Goal: Task Accomplishment & Management: Use online tool/utility

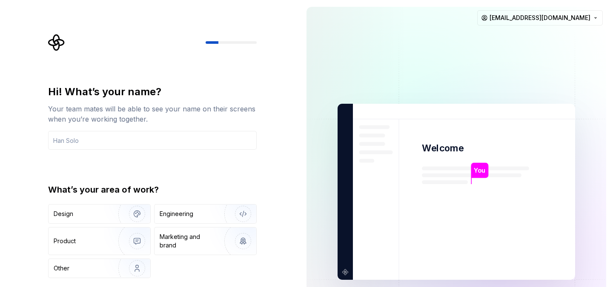
click at [149, 150] on div "Hi! What’s your name? Your team mates will be able to see your name on their sc…" at bounding box center [152, 181] width 209 height 193
click at [146, 138] on input "text" at bounding box center [152, 140] width 209 height 19
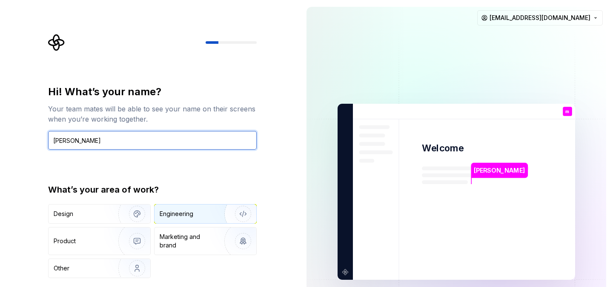
type input "[PERSON_NAME]"
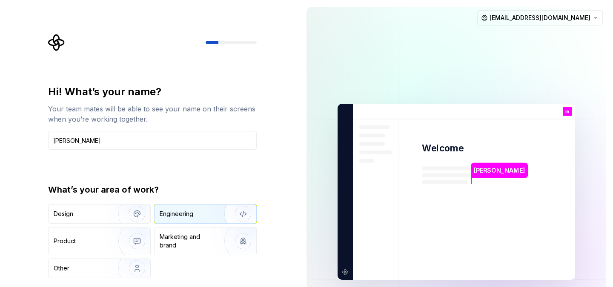
click at [184, 219] on div "Engineering" at bounding box center [206, 214] width 102 height 19
type button "Engineering"
click at [173, 265] on div "Design Engineering Product Marketing and brand Other" at bounding box center [152, 241] width 209 height 74
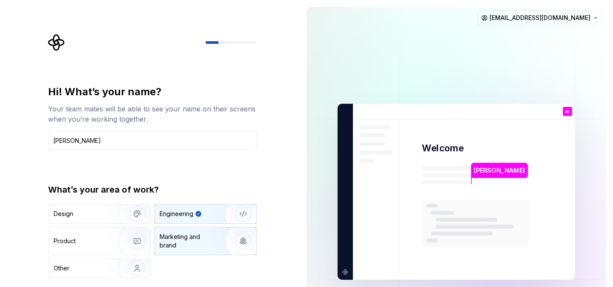
click at [200, 253] on div "Marketing and brand" at bounding box center [206, 241] width 102 height 27
click at [115, 226] on div "Design Engineering Product Marketing and brand Other" at bounding box center [152, 241] width 209 height 74
click at [179, 217] on div "Engineering" at bounding box center [177, 214] width 34 height 9
click at [485, 174] on p "[PERSON_NAME]" at bounding box center [499, 170] width 51 height 9
click at [211, 44] on div at bounding box center [152, 42] width 209 height 17
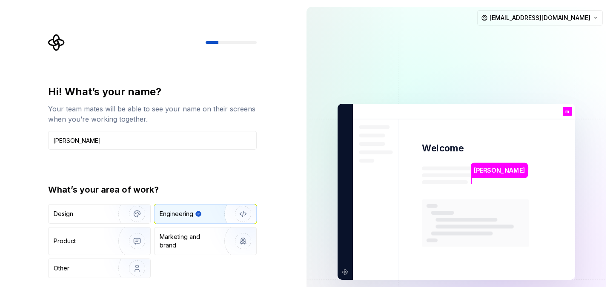
click at [233, 43] on div at bounding box center [231, 42] width 51 height 3
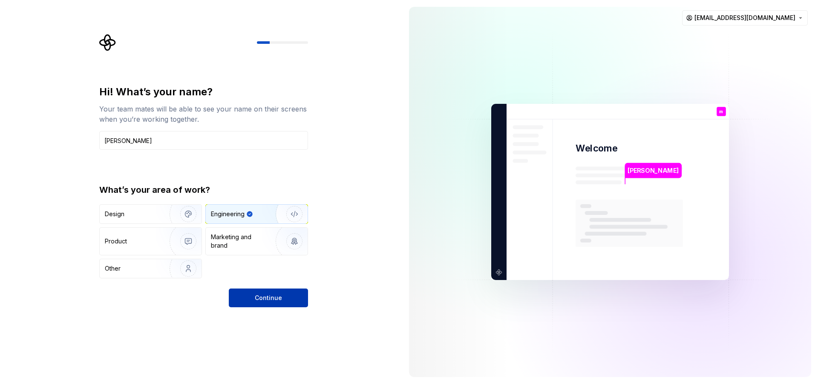
click at [278, 287] on span "Continue" at bounding box center [268, 298] width 27 height 9
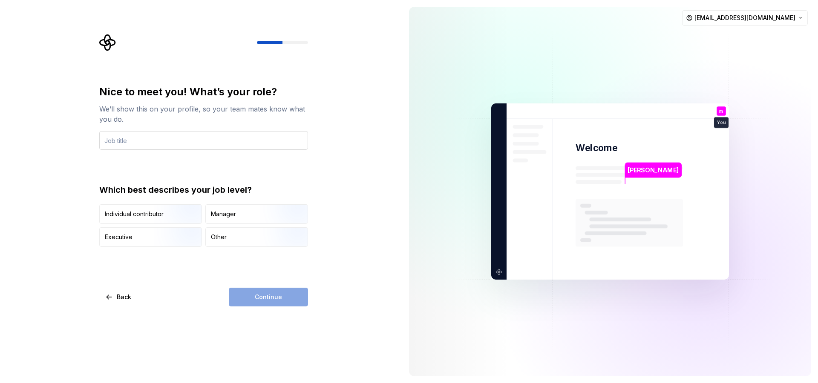
click at [171, 140] on input "text" at bounding box center [203, 140] width 209 height 19
type input "Co-founder"
click at [251, 219] on div "Manager" at bounding box center [257, 214] width 102 height 19
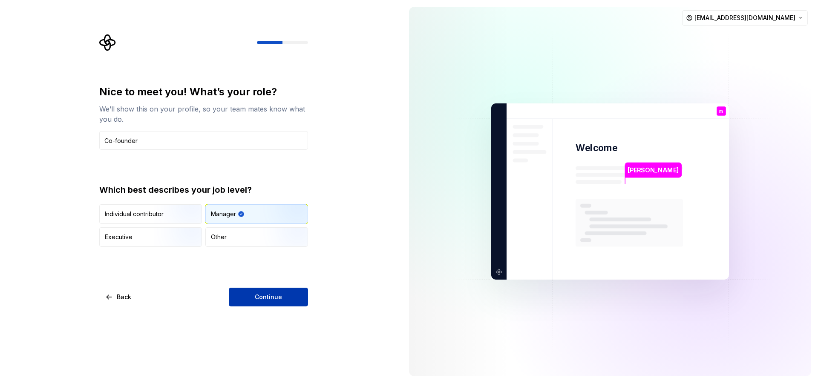
click at [246, 287] on button "Continue" at bounding box center [268, 297] width 79 height 19
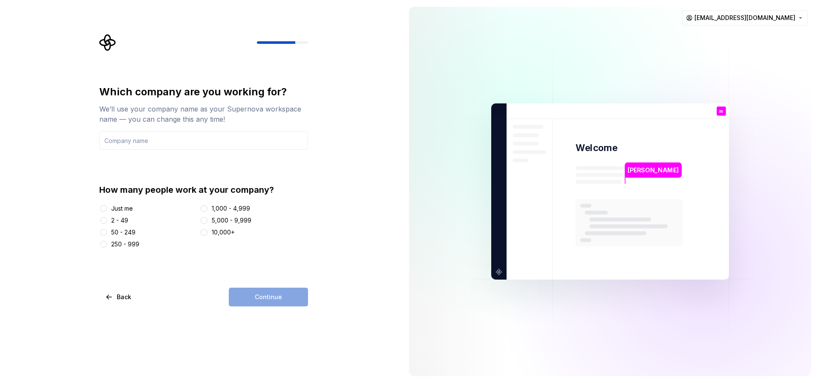
click at [135, 213] on div "Just me 2 - 49 50 - 249 250 - 999 1,000 - 4,999 5,000 - 9,999 10,000+" at bounding box center [203, 226] width 209 height 44
click at [134, 208] on div "Just me" at bounding box center [147, 208] width 97 height 9
click at [110, 207] on div "Just me" at bounding box center [147, 208] width 97 height 9
click at [104, 207] on button "Just me" at bounding box center [103, 208] width 7 height 7
click at [253, 287] on div "Continue" at bounding box center [268, 297] width 79 height 19
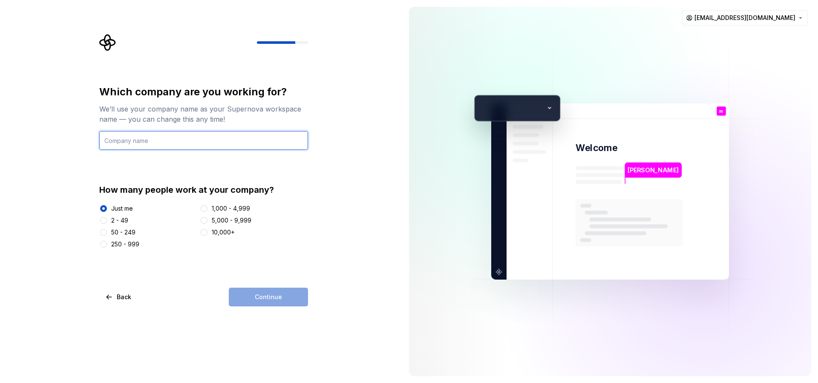
click at [153, 142] on input "text" at bounding box center [203, 140] width 209 height 19
type input "vvxcv vdsvsd"
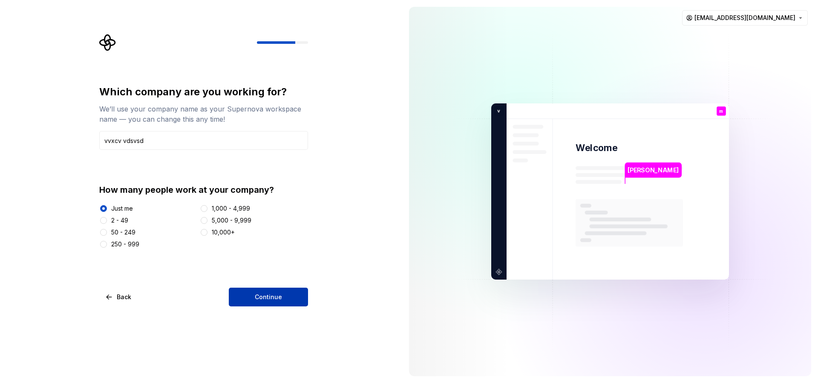
click at [265, 287] on button "Continue" at bounding box center [268, 297] width 79 height 19
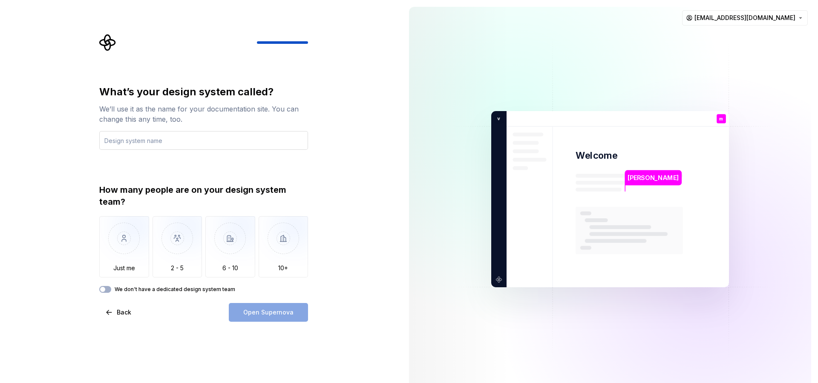
click at [159, 135] on input "text" at bounding box center [203, 140] width 209 height 19
type input "vcvx"
click at [169, 221] on img "button" at bounding box center [177, 244] width 50 height 57
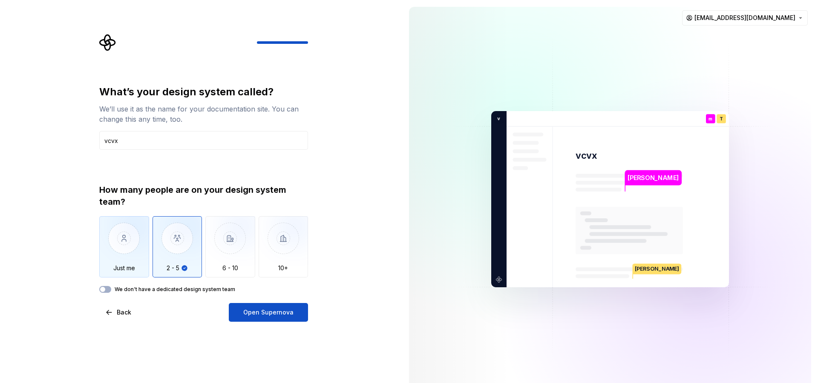
click at [135, 243] on img "button" at bounding box center [124, 244] width 50 height 57
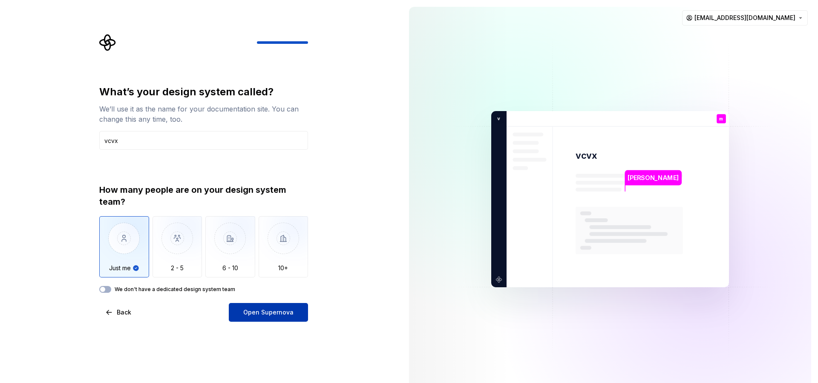
click at [257, 287] on span "Open Supernova" at bounding box center [268, 312] width 50 height 9
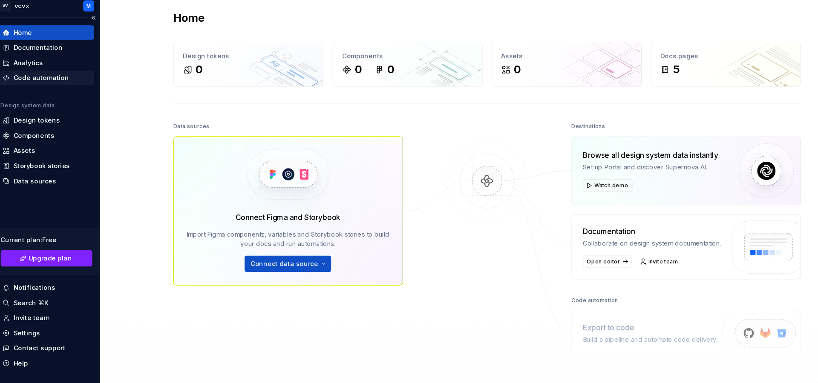
click at [64, 83] on div "Code automation" at bounding box center [45, 82] width 52 height 9
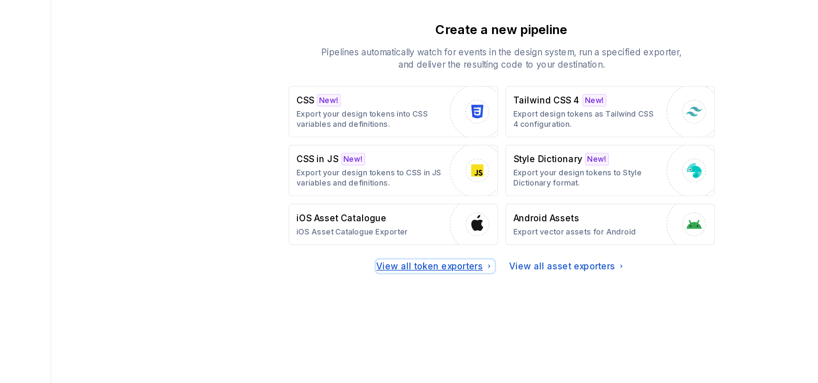
click at [474, 287] on div "View all token exporters" at bounding box center [467, 298] width 80 height 9
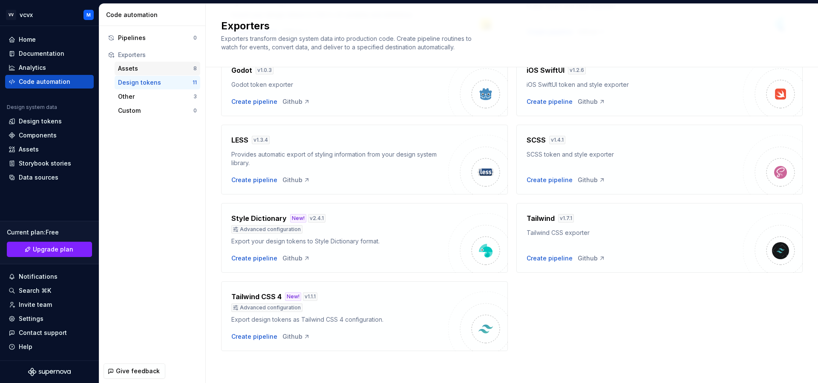
click at [134, 71] on div "Assets" at bounding box center [155, 68] width 75 height 9
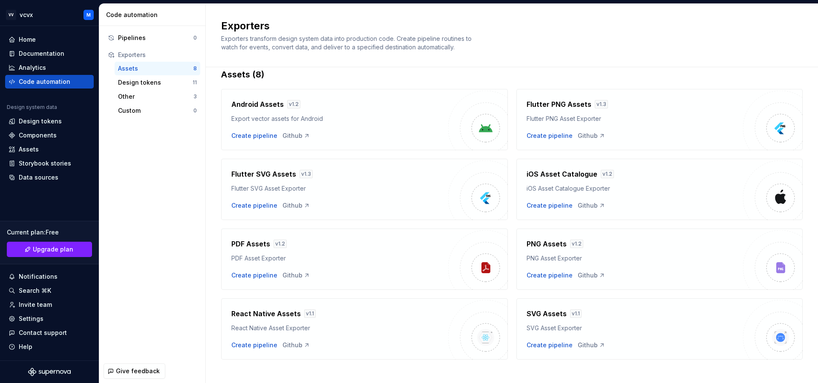
scroll to position [23, 0]
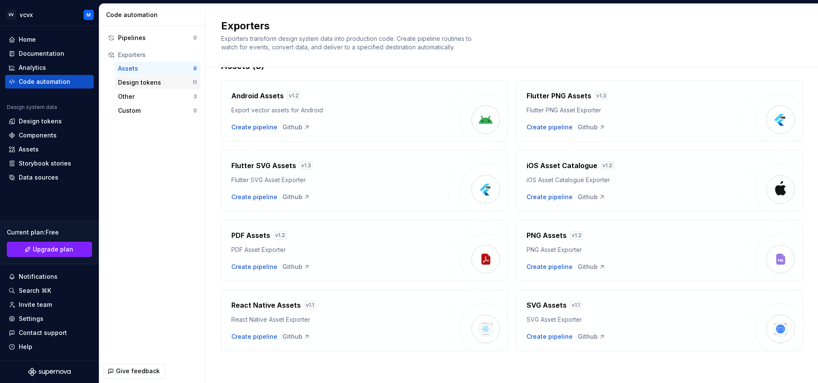
click at [144, 83] on div "Design tokens" at bounding box center [155, 82] width 75 height 9
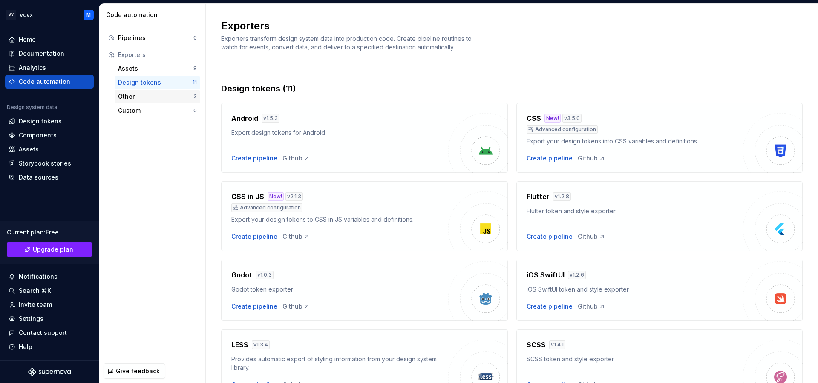
click at [141, 96] on div "Other" at bounding box center [155, 96] width 75 height 9
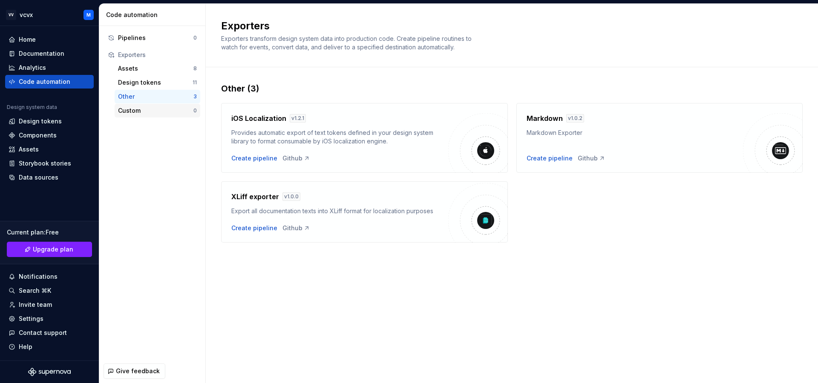
click at [144, 111] on div "Custom" at bounding box center [155, 110] width 75 height 9
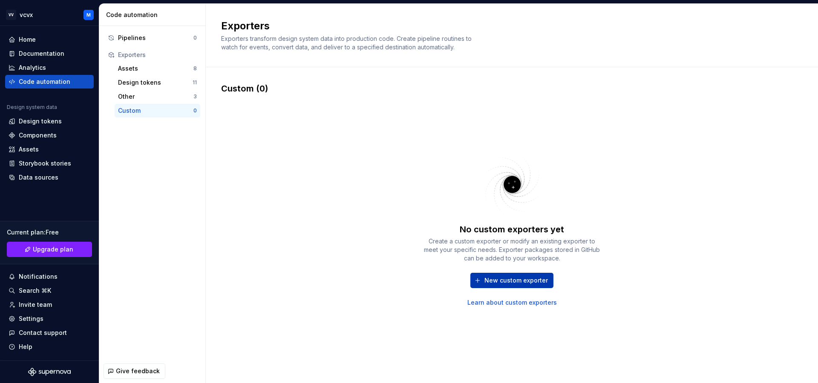
click at [488, 279] on span "New custom exporter" at bounding box center [515, 280] width 63 height 9
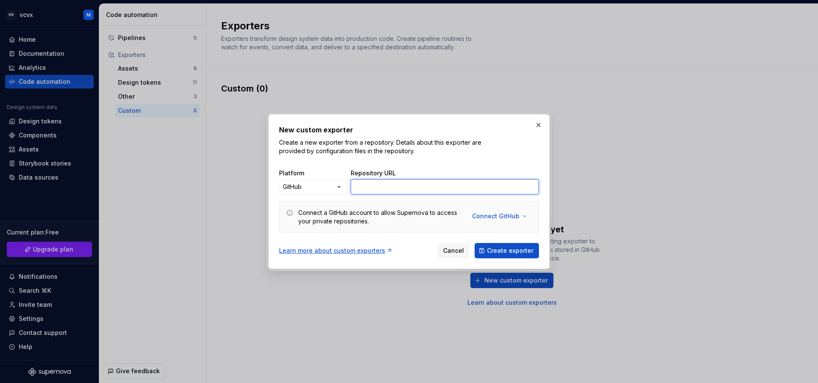
click at [401, 181] on input "Repository URL" at bounding box center [444, 186] width 188 height 15
click at [401, 183] on input "Repository URL" at bounding box center [444, 186] width 188 height 15
click at [459, 248] on span "Cancel" at bounding box center [453, 251] width 21 height 9
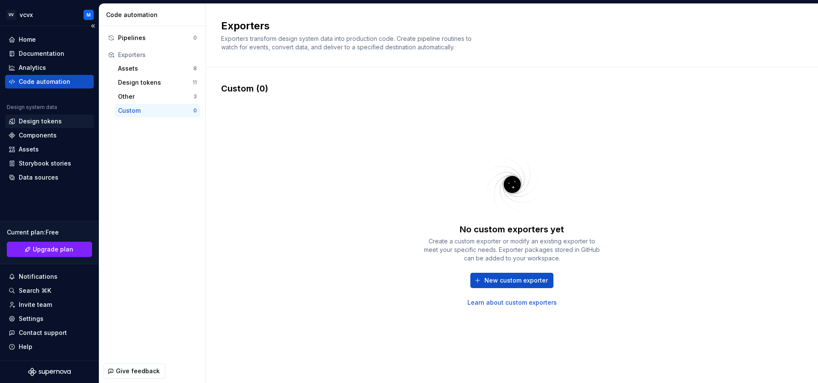
click at [49, 126] on div "Design tokens" at bounding box center [49, 122] width 89 height 14
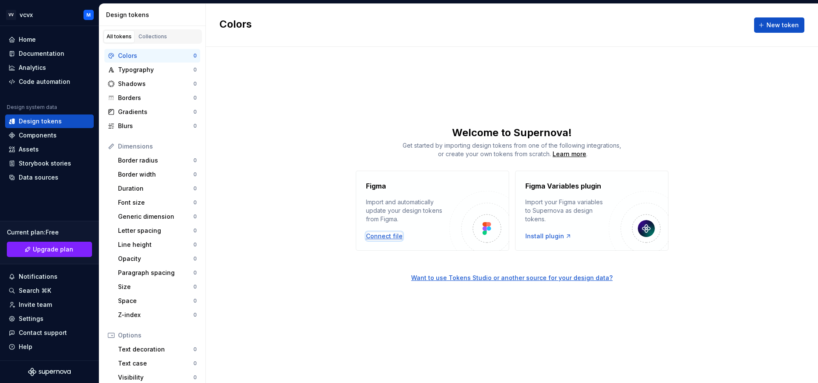
click at [391, 235] on div "Connect file" at bounding box center [384, 236] width 37 height 9
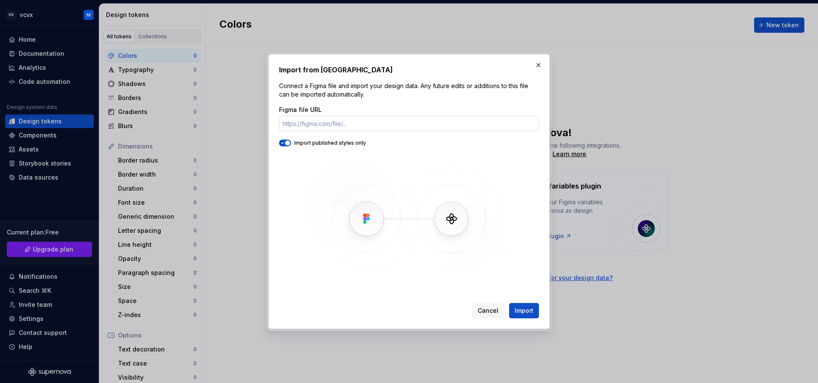
click at [366, 128] on input "Figma file URL" at bounding box center [409, 123] width 260 height 15
click at [536, 67] on button "button" at bounding box center [538, 65] width 12 height 12
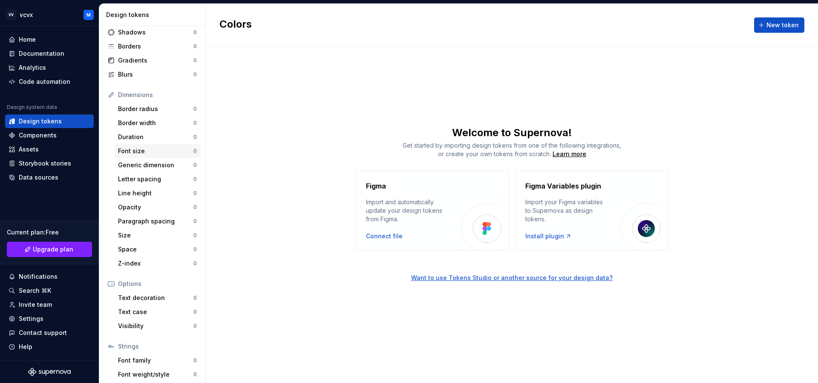
scroll to position [83, 0]
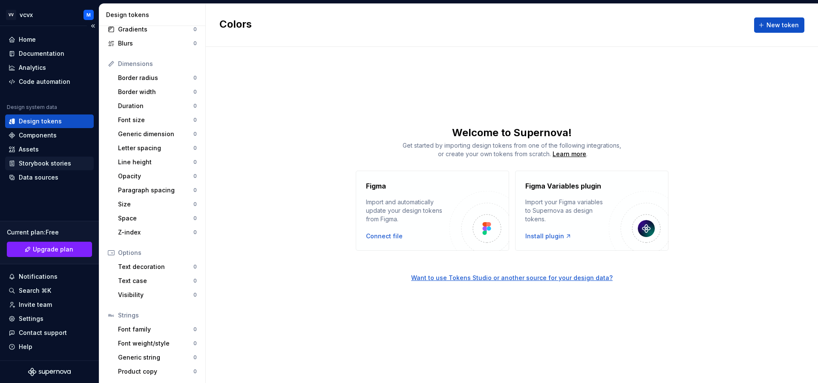
click at [43, 158] on div "Storybook stories" at bounding box center [49, 164] width 89 height 14
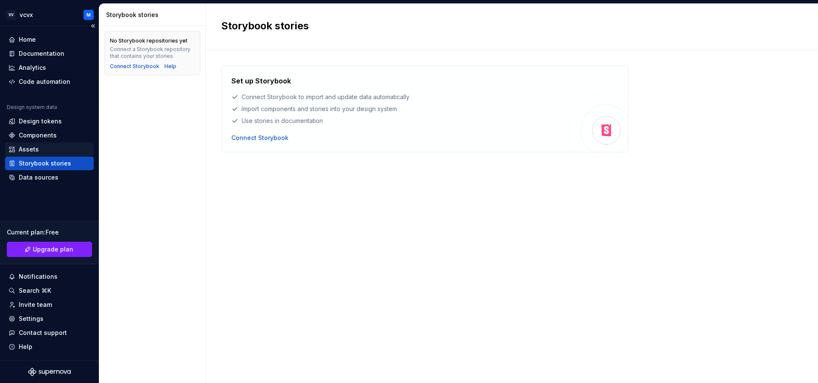
click at [40, 147] on div "Assets" at bounding box center [50, 149] width 82 height 9
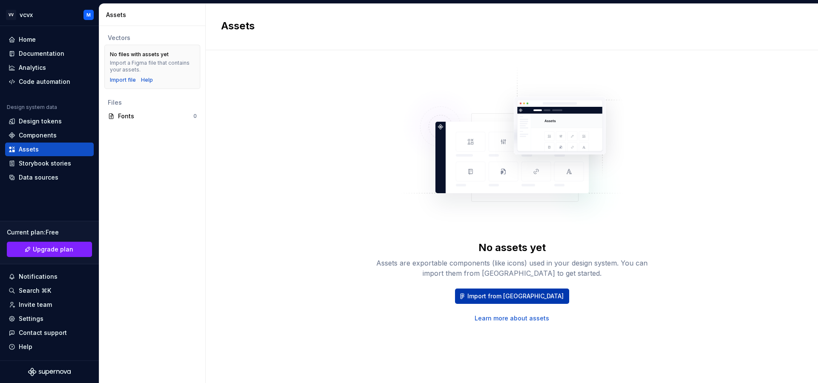
click at [491, 287] on button "Import from [GEOGRAPHIC_DATA]" at bounding box center [512, 296] width 114 height 15
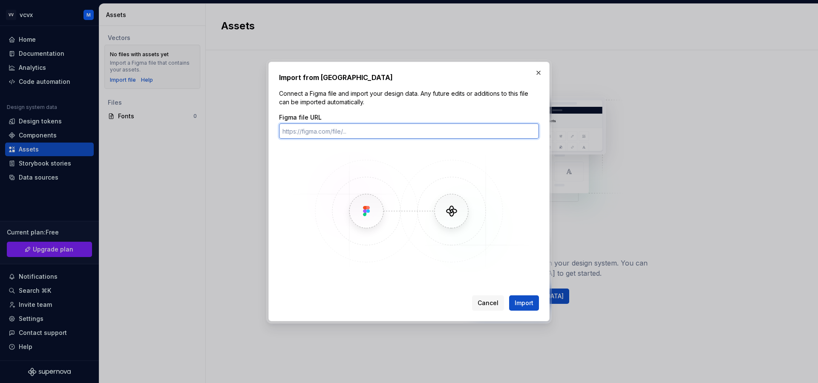
click at [414, 125] on input "Figma file URL" at bounding box center [409, 130] width 260 height 15
paste input "[URL][DOMAIN_NAME]"
click at [416, 132] on input "[URL][DOMAIN_NAME]" at bounding box center [409, 130] width 260 height 15
type input "[URL][DOMAIN_NAME]"
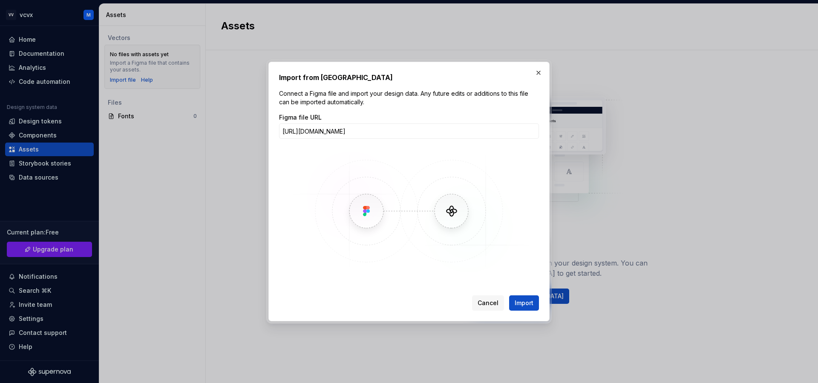
scroll to position [0, 0]
click at [442, 158] on img at bounding box center [408, 211] width 247 height 128
click at [517, 287] on span "Import" at bounding box center [523, 303] width 19 height 9
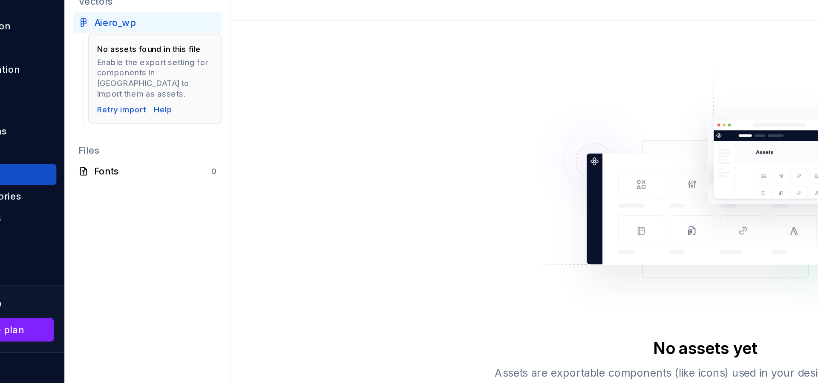
click at [143, 104] on div "No assets found in this file Enable the export setting for components in [GEOGR…" at bounding box center [157, 88] width 86 height 58
click at [141, 104] on div "Retry import" at bounding box center [136, 107] width 32 height 7
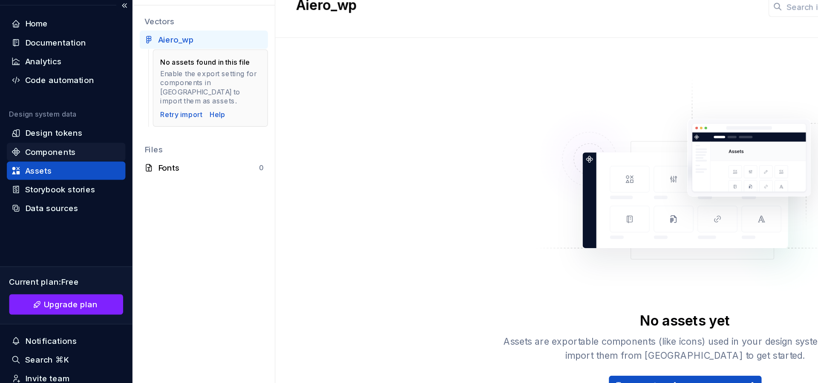
click at [66, 135] on div "Components" at bounding box center [50, 135] width 82 height 9
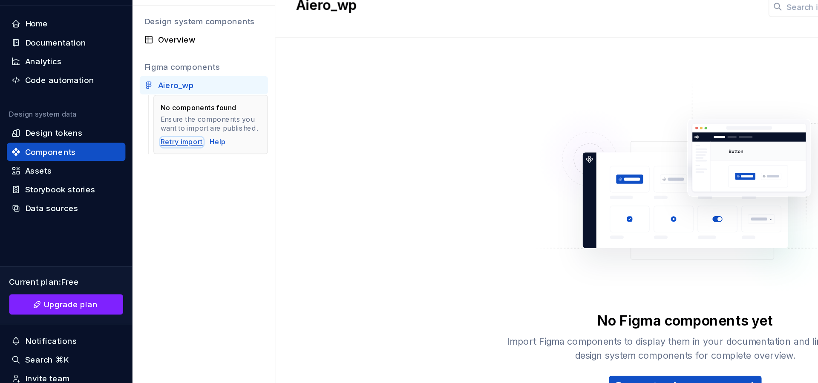
click at [129, 129] on div "Retry import" at bounding box center [136, 128] width 32 height 7
click at [39, 72] on div "Analytics" at bounding box center [32, 67] width 27 height 9
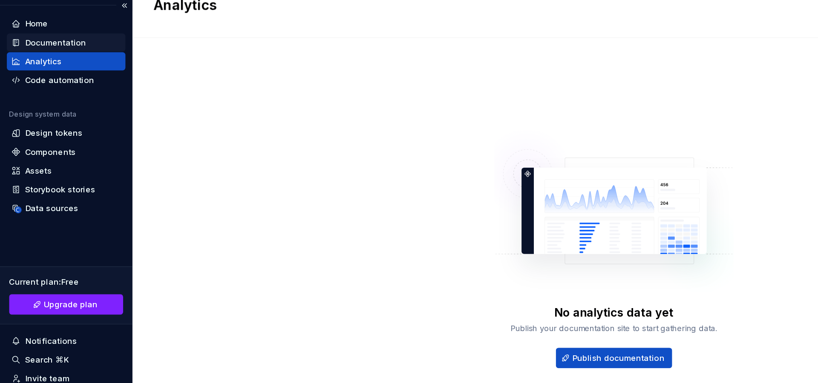
click at [40, 55] on div "Documentation" at bounding box center [42, 53] width 46 height 9
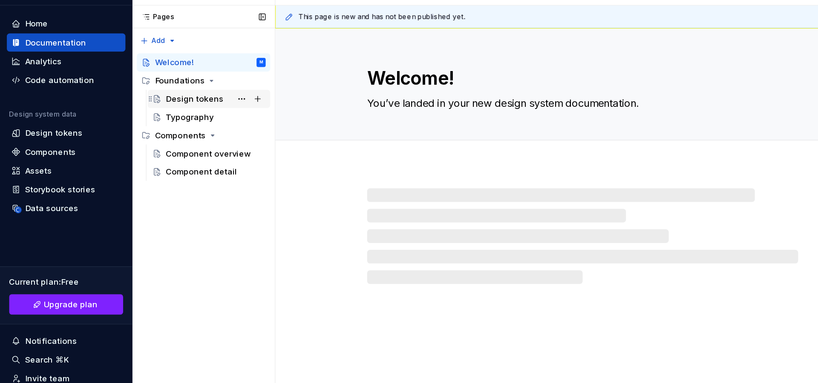
click at [160, 97] on div "Design tokens" at bounding box center [145, 96] width 43 height 9
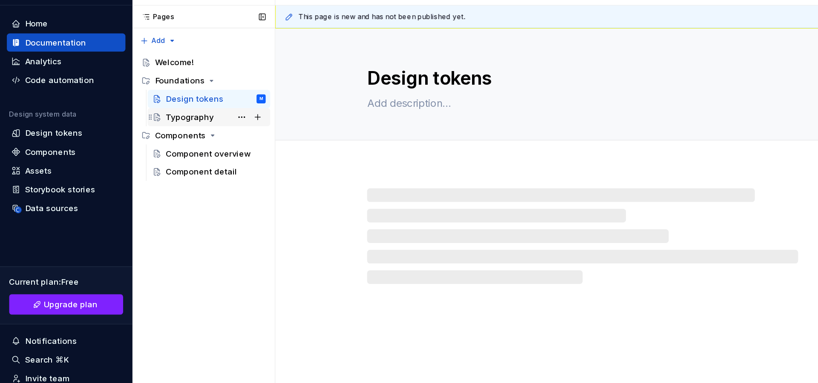
click at [163, 111] on div "Typography" at bounding box center [161, 109] width 75 height 12
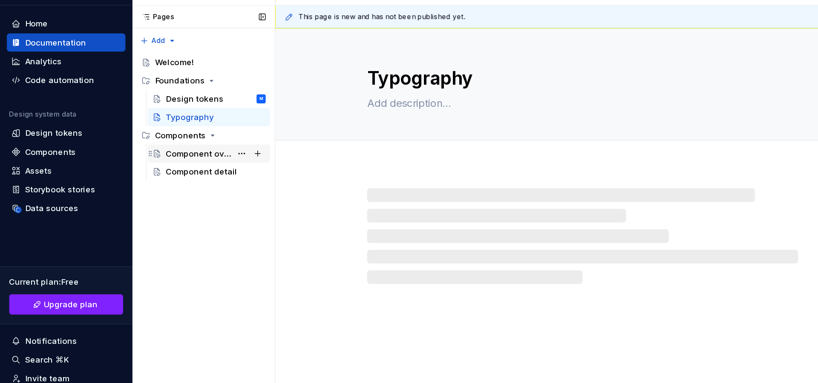
click at [158, 135] on div "Component overview" at bounding box center [148, 136] width 49 height 9
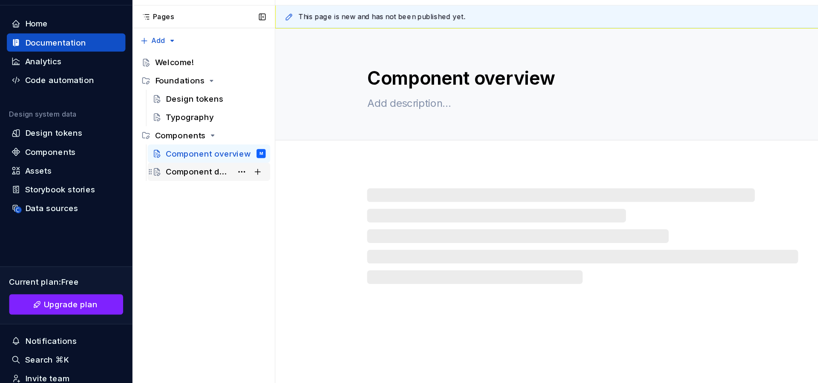
click at [155, 153] on div "Component detail" at bounding box center [148, 150] width 49 height 9
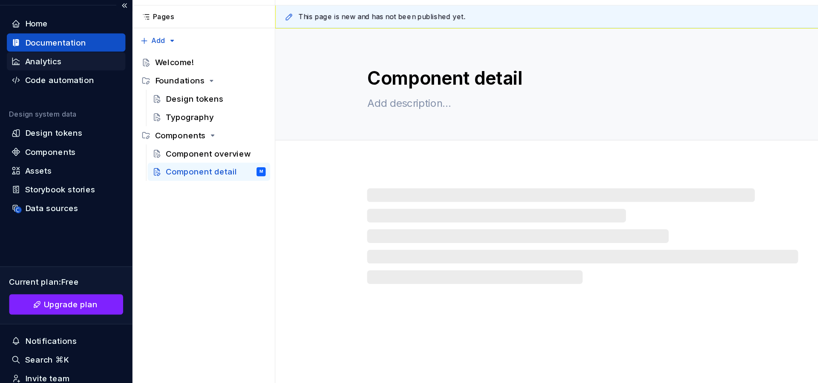
click at [43, 72] on div "Analytics" at bounding box center [49, 68] width 89 height 14
type textarea "*"
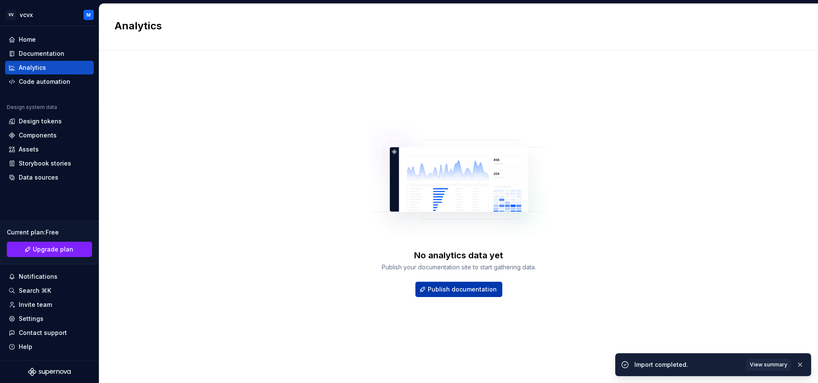
click at [455, 287] on span "Publish documentation" at bounding box center [462, 289] width 69 height 9
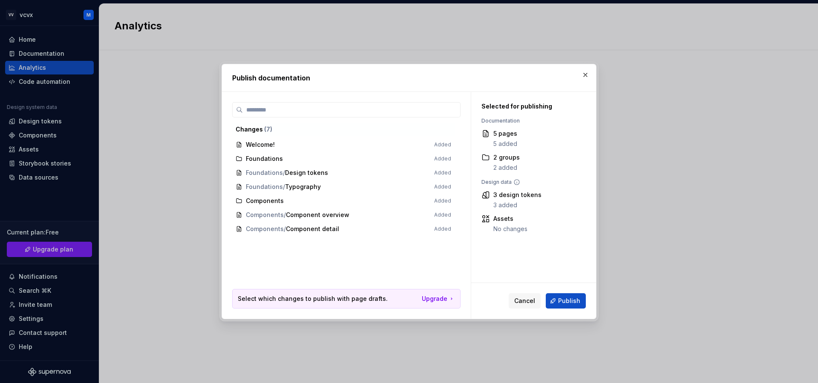
click at [291, 144] on span "Welcome! Added" at bounding box center [343, 145] width 222 height 14
click at [273, 146] on span "Welcome! Added" at bounding box center [343, 145] width 222 height 14
click at [269, 144] on span "Welcome! Added" at bounding box center [343, 145] width 222 height 14
click at [563, 287] on span "Publish" at bounding box center [569, 301] width 22 height 9
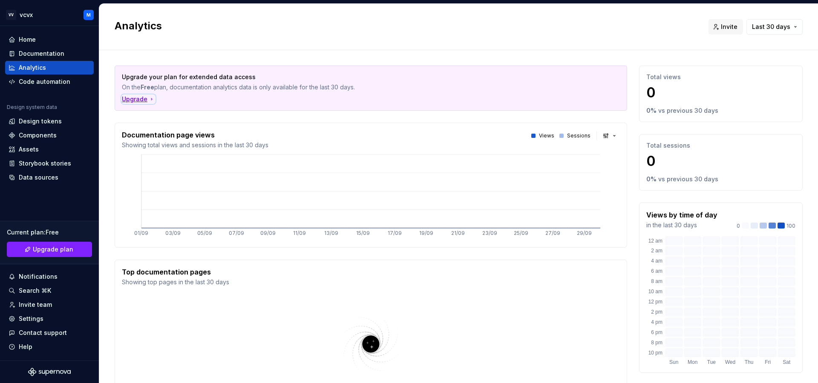
click at [129, 101] on div "Upgrade" at bounding box center [138, 99] width 33 height 9
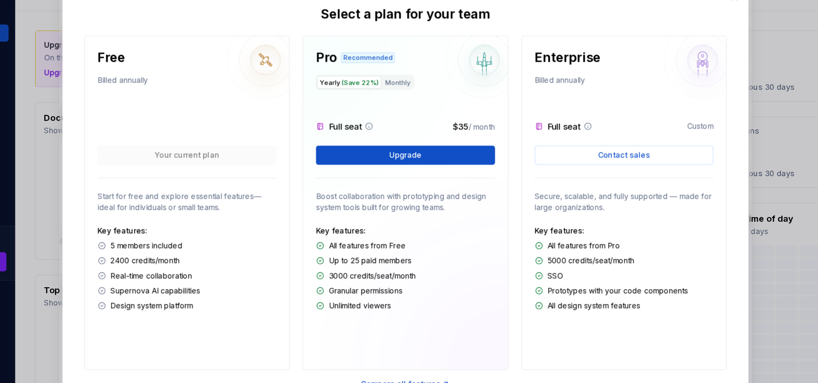
scroll to position [13, 0]
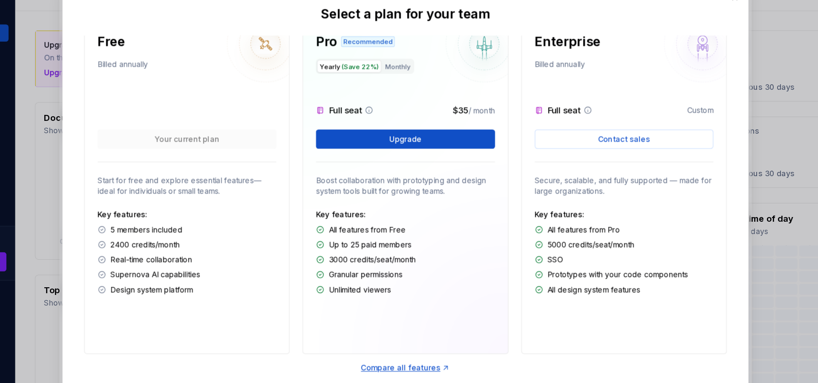
click at [360, 49] on p "Select a plan for your team" at bounding box center [409, 53] width 135 height 14
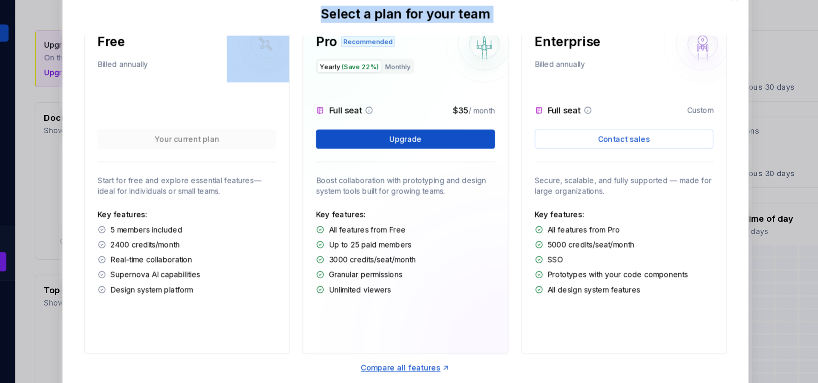
click at [360, 49] on p "Select a plan for your team" at bounding box center [409, 53] width 135 height 14
click at [431, 52] on p "Select a plan for your team" at bounding box center [409, 53] width 135 height 14
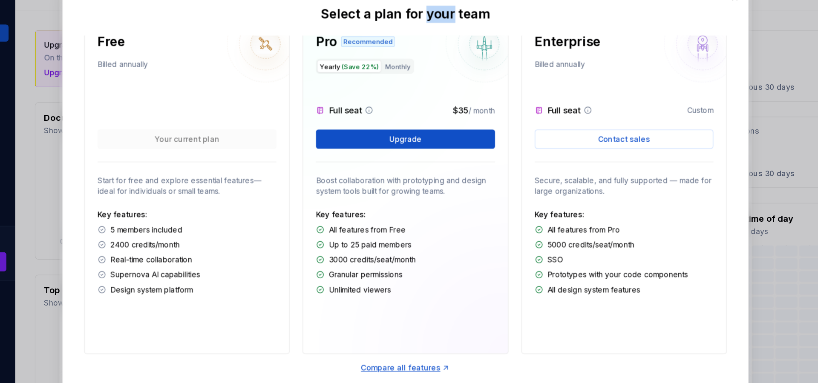
click at [431, 52] on p "Select a plan for your team" at bounding box center [409, 53] width 135 height 14
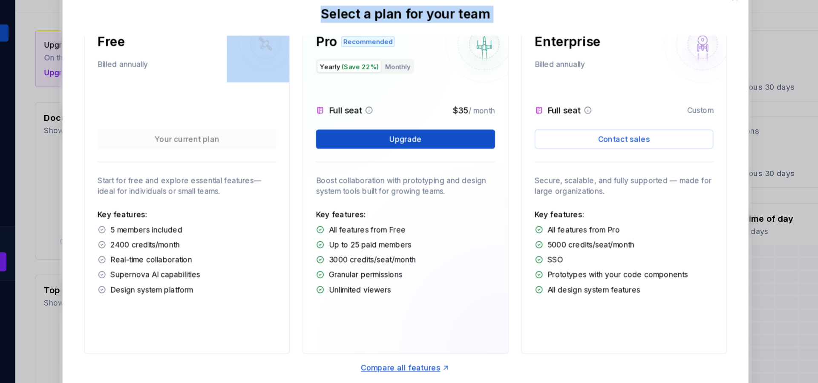
click at [431, 52] on p "Select a plan for your team" at bounding box center [409, 53] width 135 height 14
click at [477, 55] on div "Select a plan for your team Free Billed annually Your current plan Start for fr…" at bounding box center [409, 192] width 544 height 326
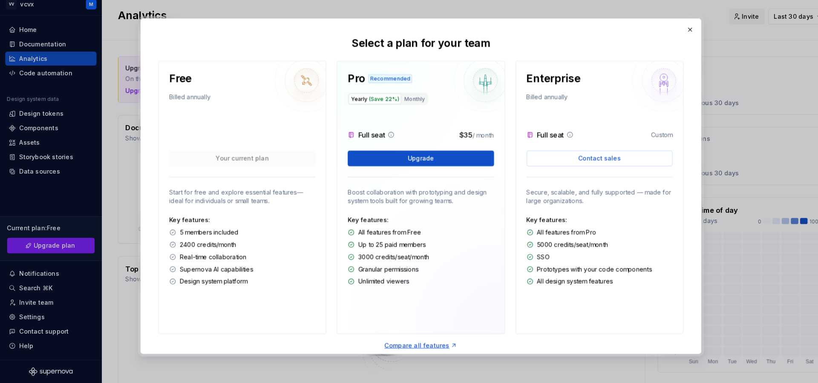
scroll to position [0, 0]
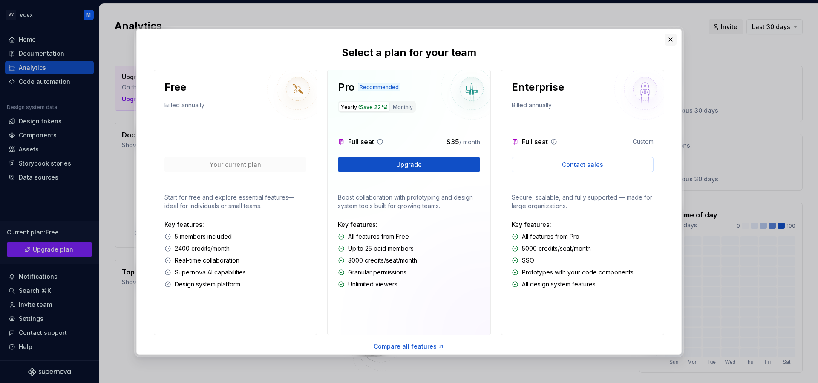
click at [613, 42] on button "button" at bounding box center [670, 40] width 12 height 12
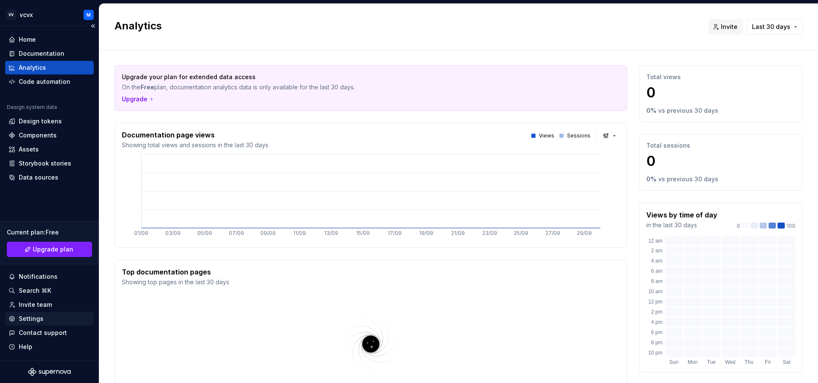
click at [33, 287] on div "Settings" at bounding box center [31, 319] width 25 height 9
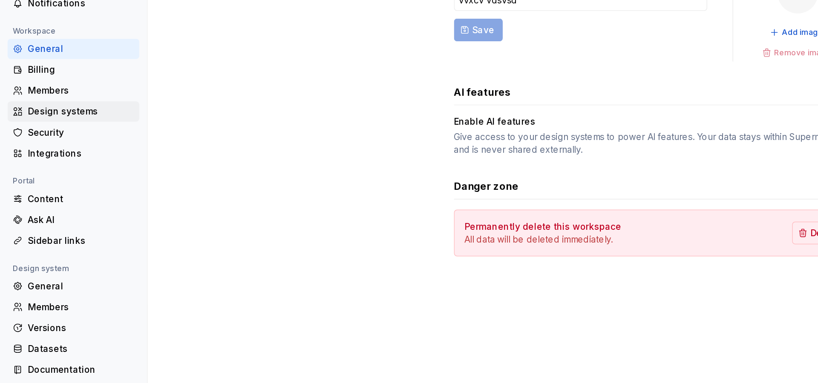
click at [68, 161] on div "Design systems" at bounding box center [49, 168] width 89 height 14
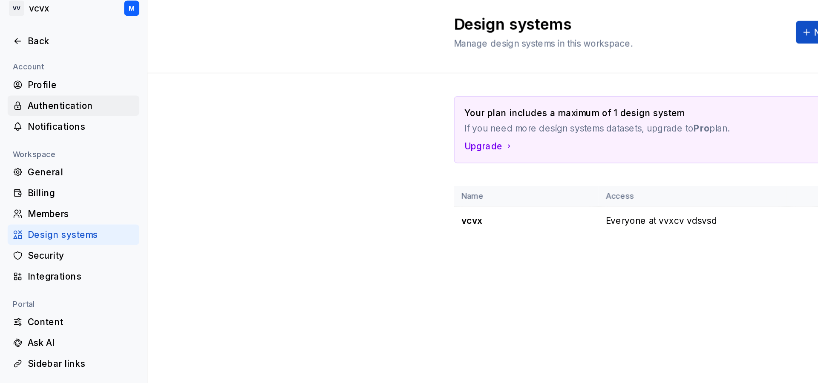
click at [65, 80] on div "Authentication" at bounding box center [55, 80] width 72 height 9
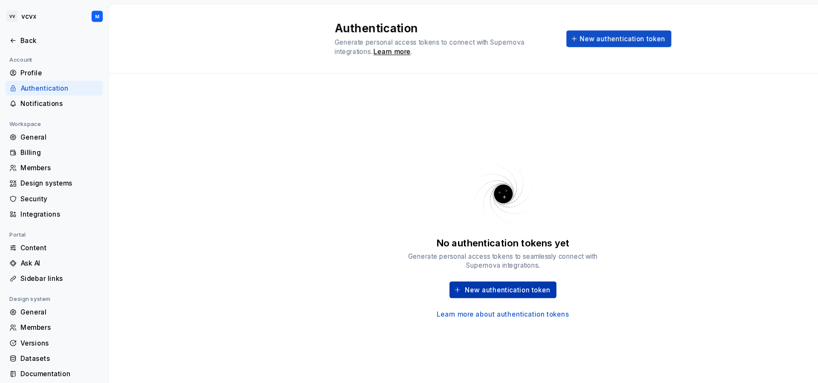
click at [442, 264] on span "New authentication token" at bounding box center [463, 264] width 78 height 9
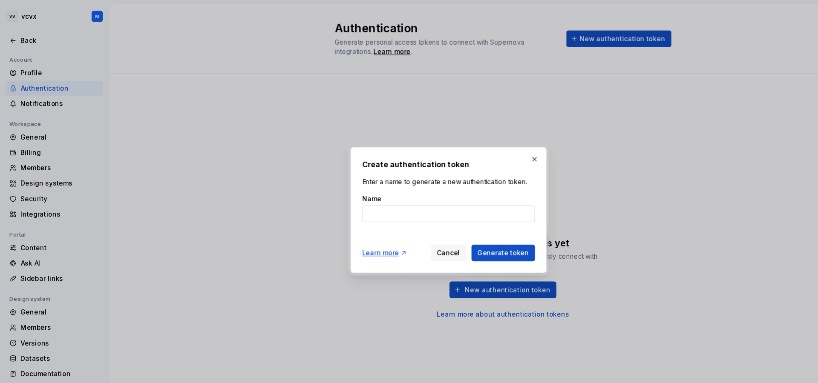
click at [416, 192] on input "Name" at bounding box center [409, 194] width 158 height 15
type input "vc d"
click at [456, 222] on div "Learn more Cancel Generate token" at bounding box center [409, 229] width 158 height 19
click at [456, 227] on span "Generate token" at bounding box center [458, 231] width 47 height 9
